Goal: Task Accomplishment & Management: Manage account settings

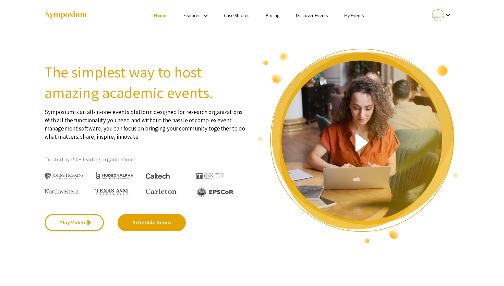
click at [350, 12] on link "My Events" at bounding box center [354, 15] width 20 height 6
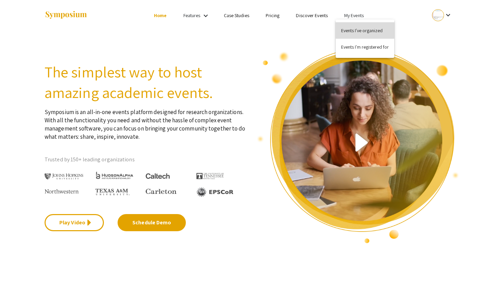
click at [357, 32] on button "Events I've organized" at bounding box center [365, 30] width 59 height 16
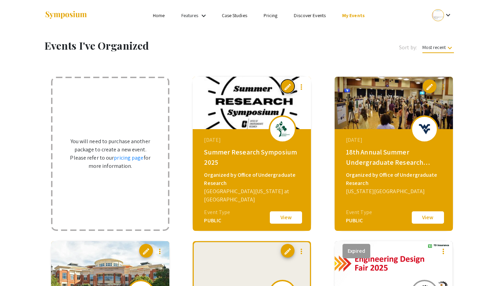
click at [289, 86] on span "edit" at bounding box center [287, 87] width 8 height 8
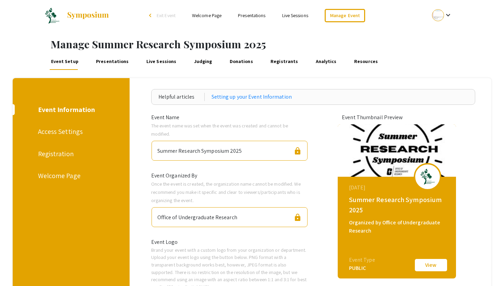
click at [170, 16] on span "Exit Event" at bounding box center [166, 15] width 19 height 6
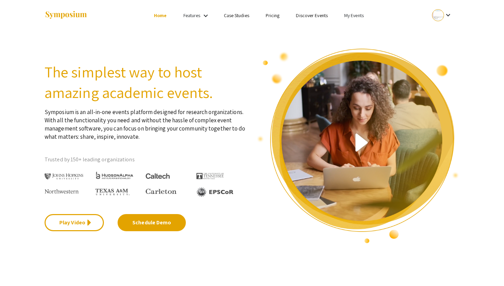
click at [350, 14] on link "My Events" at bounding box center [354, 15] width 20 height 6
click at [354, 28] on button "Events I've organized" at bounding box center [365, 30] width 59 height 16
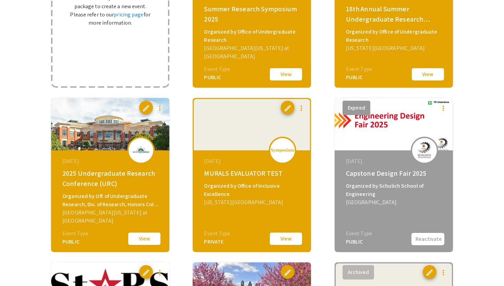
scroll to position [168, 0]
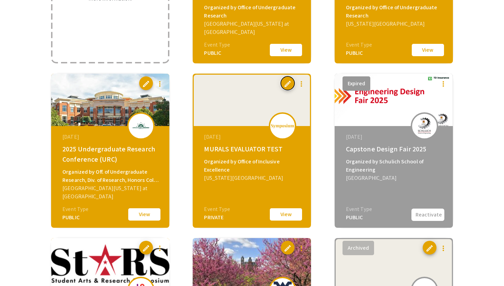
click at [284, 78] on button "edit" at bounding box center [288, 83] width 14 height 14
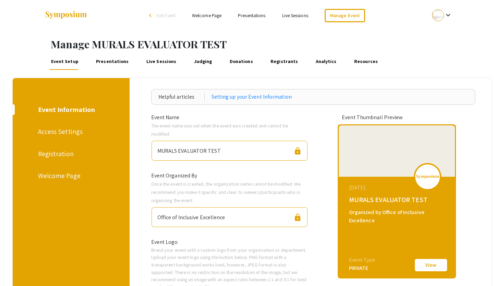
click at [69, 172] on div "Welcome Page" at bounding box center [70, 176] width 64 height 10
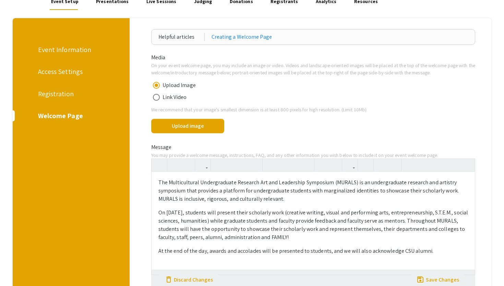
scroll to position [75, 0]
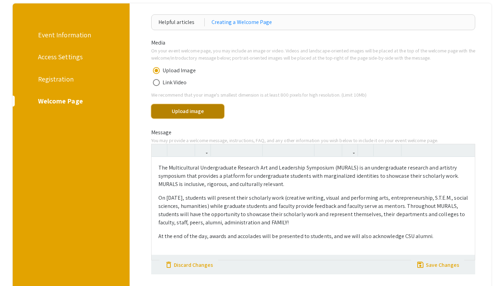
click at [192, 114] on button "Upload image" at bounding box center [187, 111] width 73 height 14
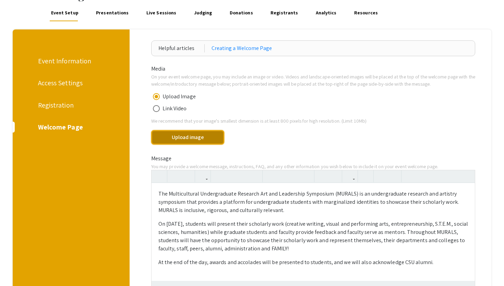
scroll to position [48, 0]
